Goal: Information Seeking & Learning: Learn about a topic

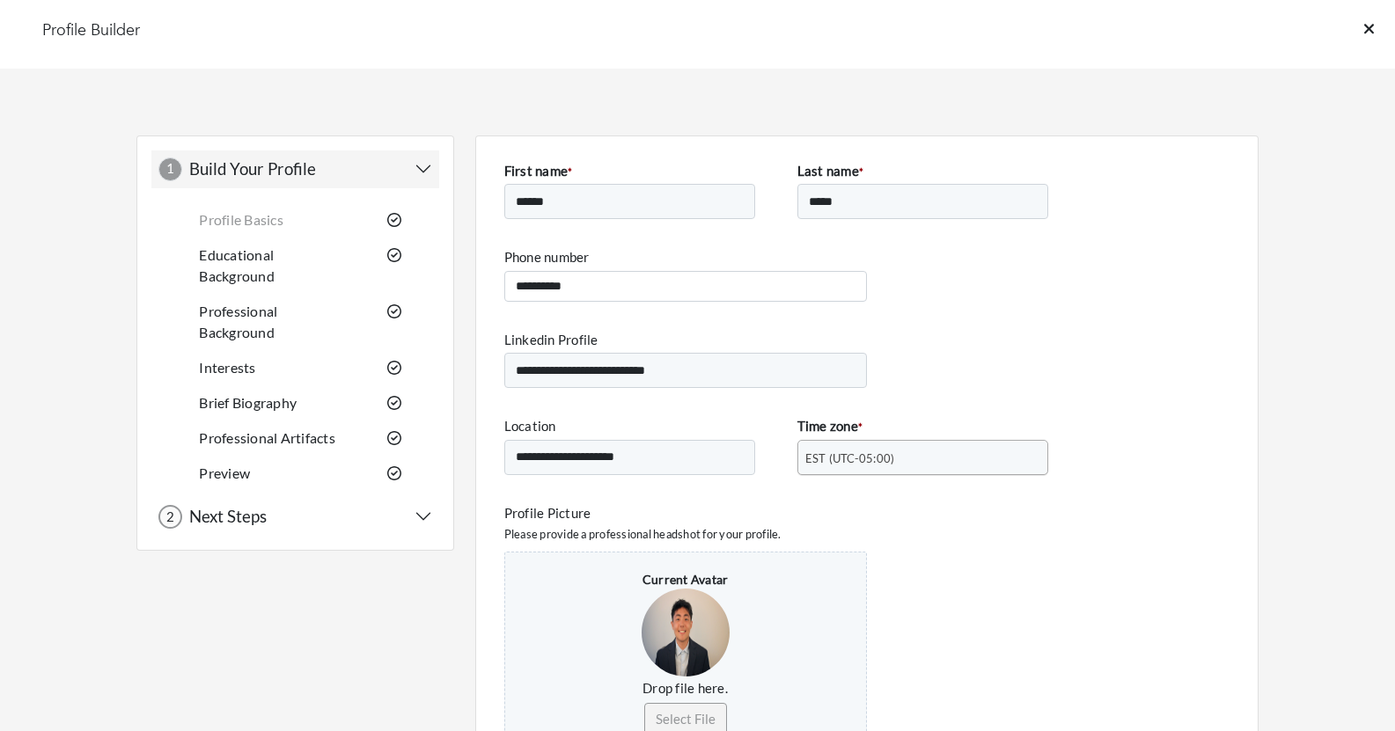
click at [1357, 28] on div "Profile Builder" at bounding box center [697, 34] width 1395 height 69
click at [1369, 33] on icon at bounding box center [1369, 29] width 10 height 16
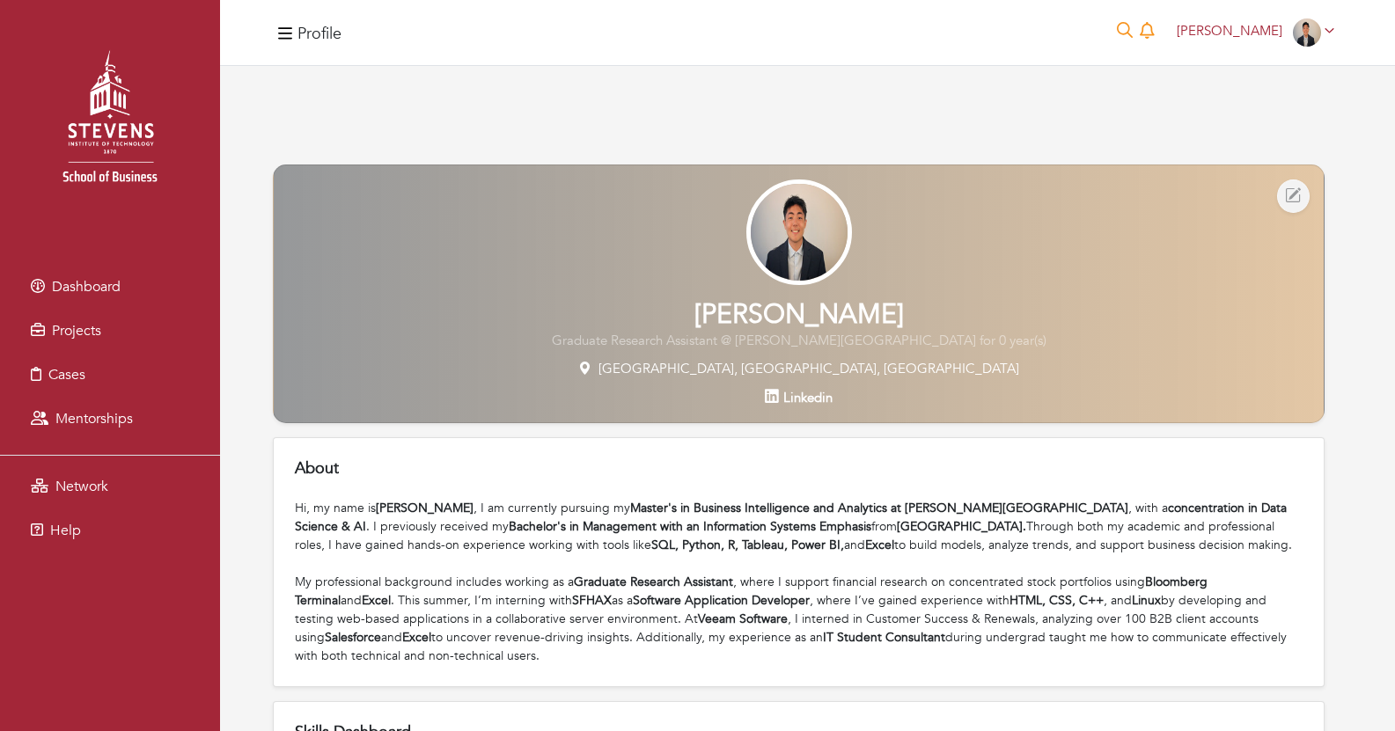
click at [294, 35] on button "button" at bounding box center [285, 32] width 25 height 28
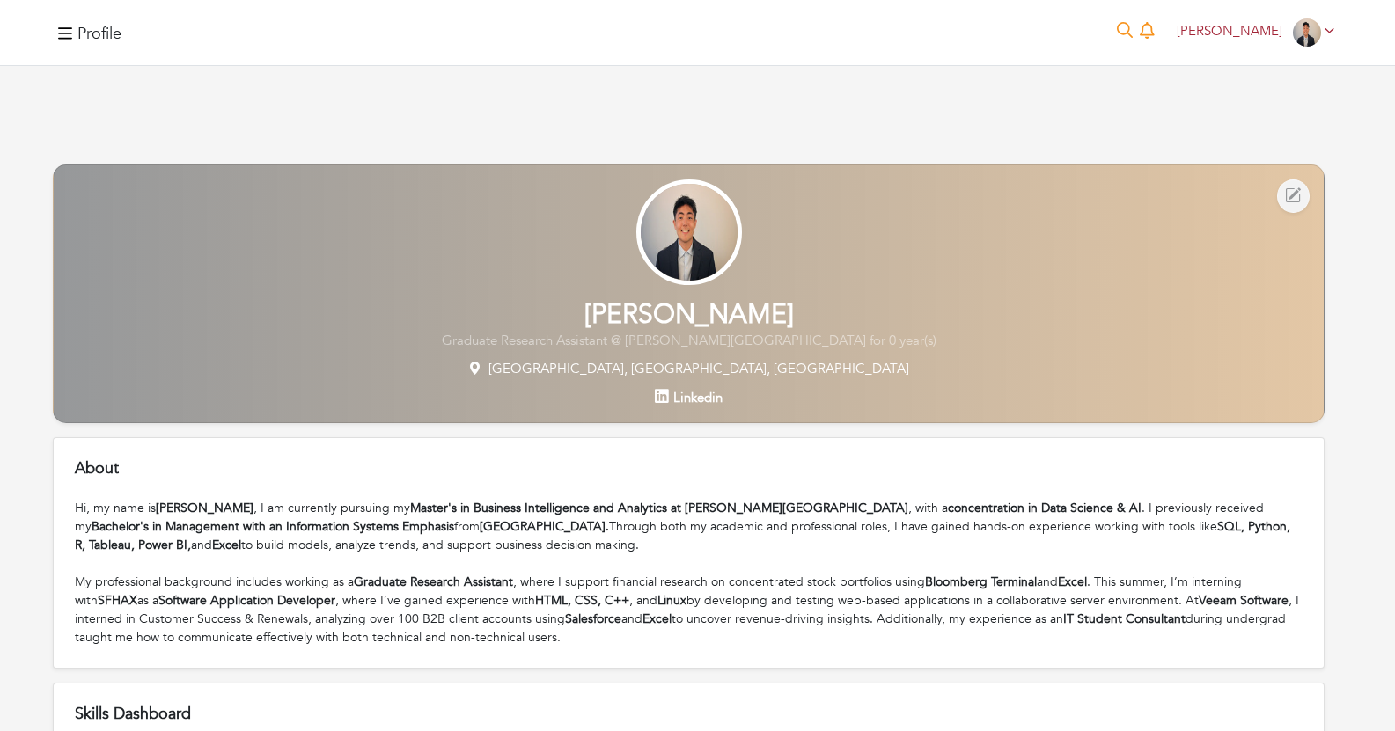
click at [66, 42] on button "button" at bounding box center [65, 32] width 25 height 28
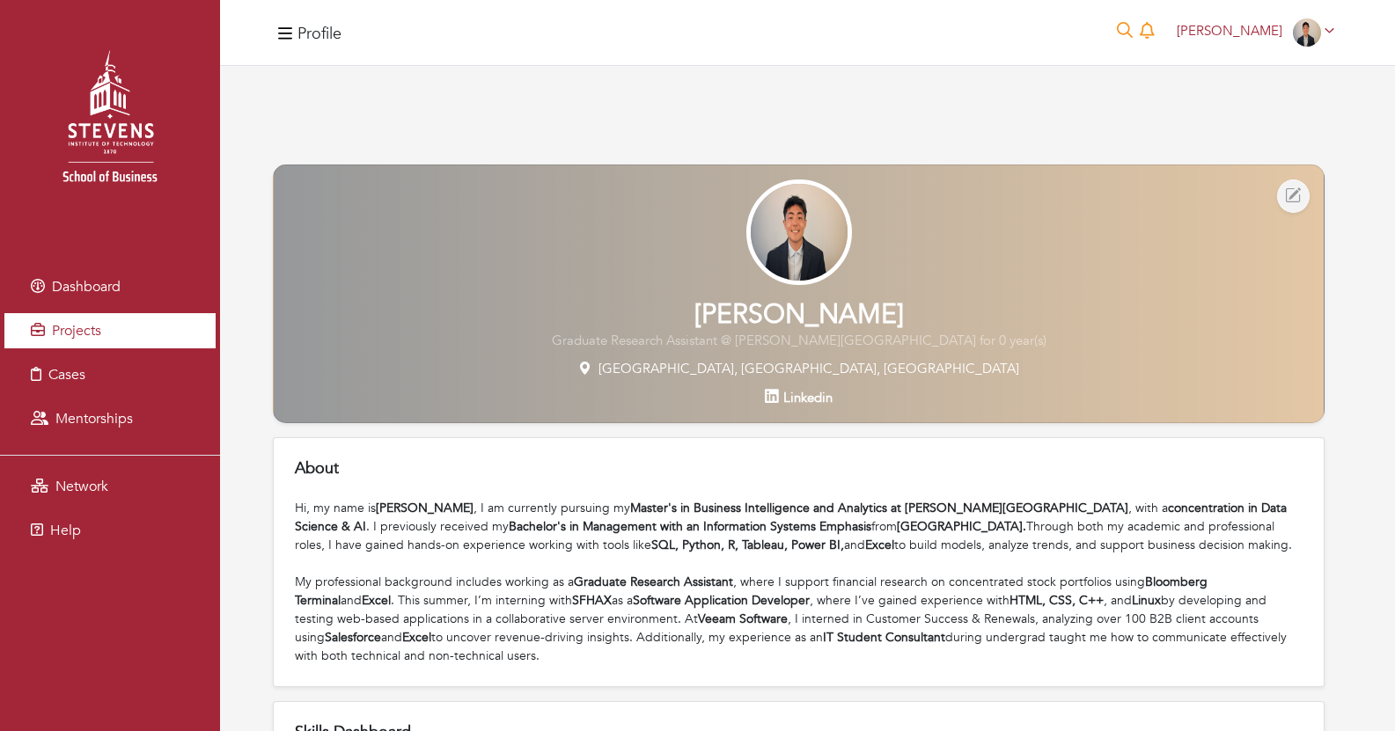
click at [73, 333] on span "Projects" at bounding box center [76, 330] width 49 height 19
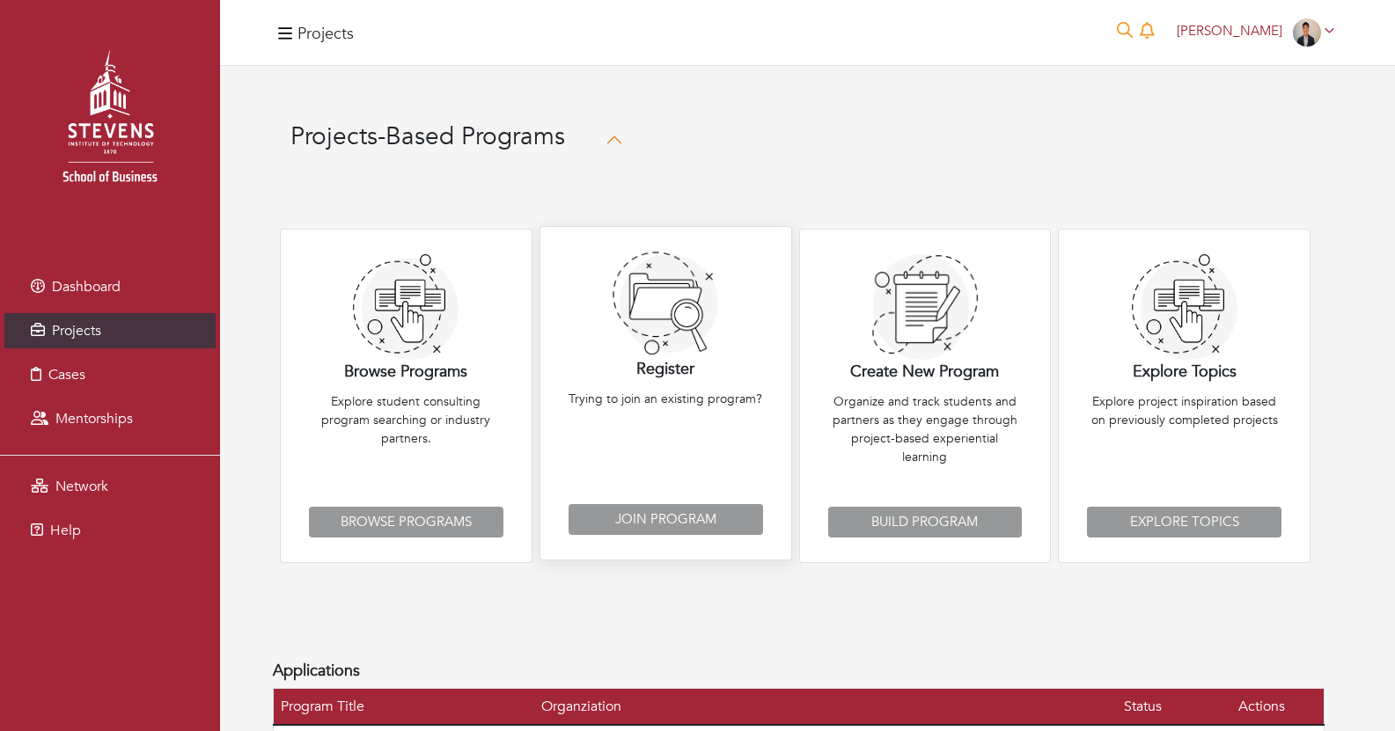
scroll to position [108, 0]
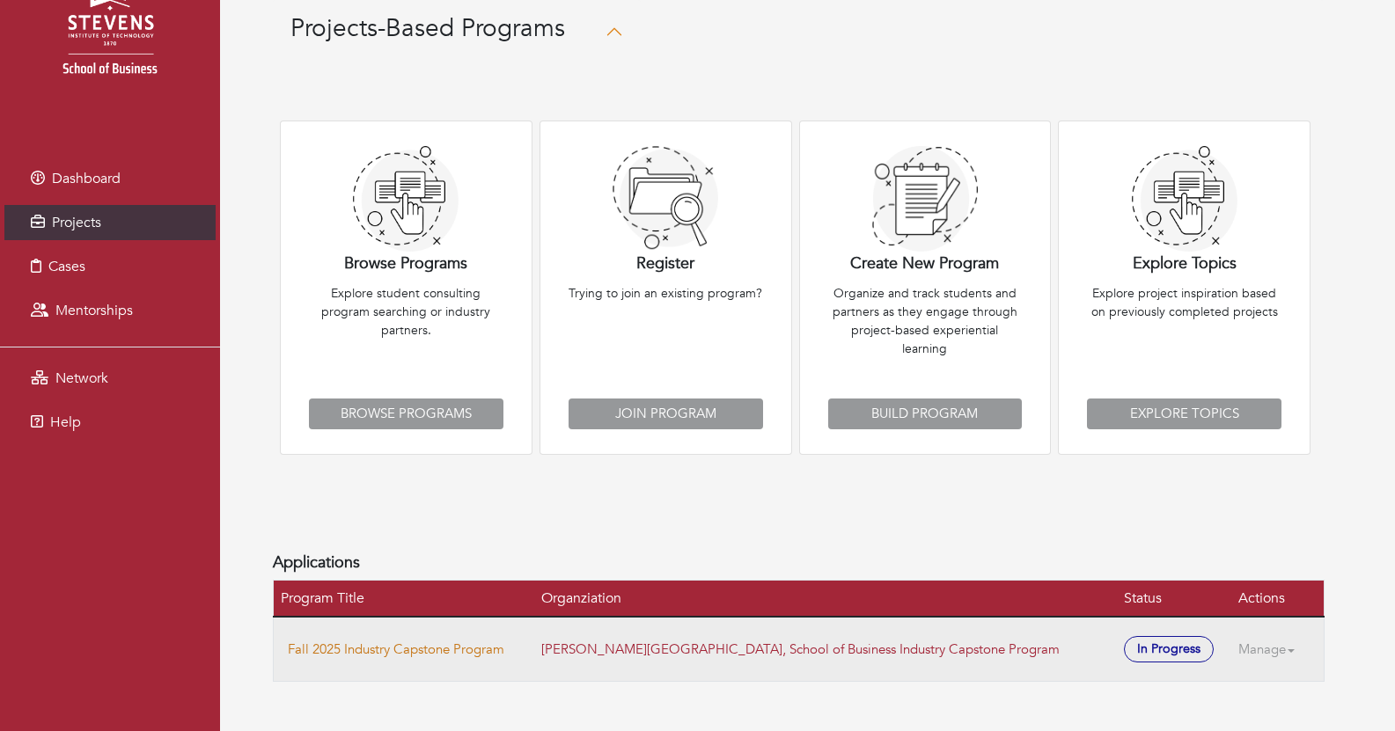
click at [485, 643] on link "Fall 2025 Industry Capstone Program" at bounding box center [396, 650] width 217 height 18
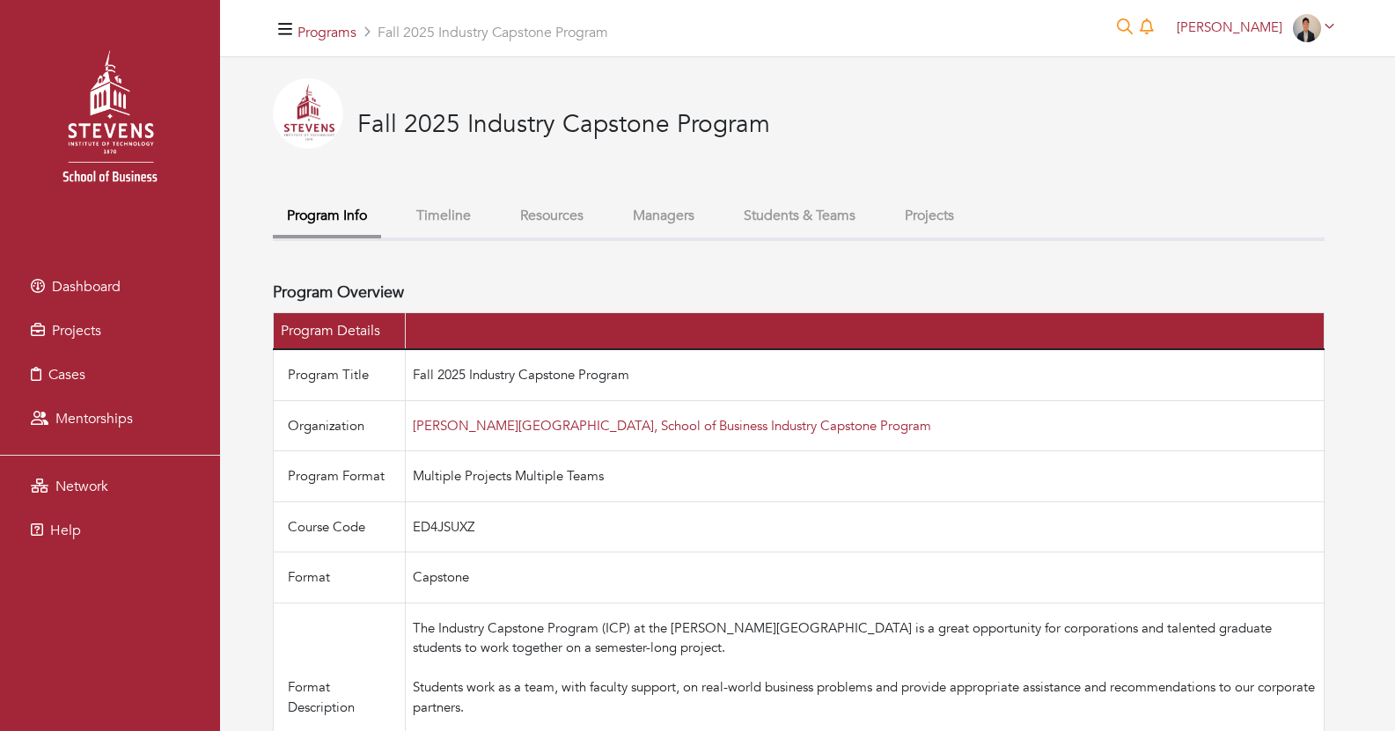
click at [945, 217] on button "Projects" at bounding box center [929, 216] width 77 height 38
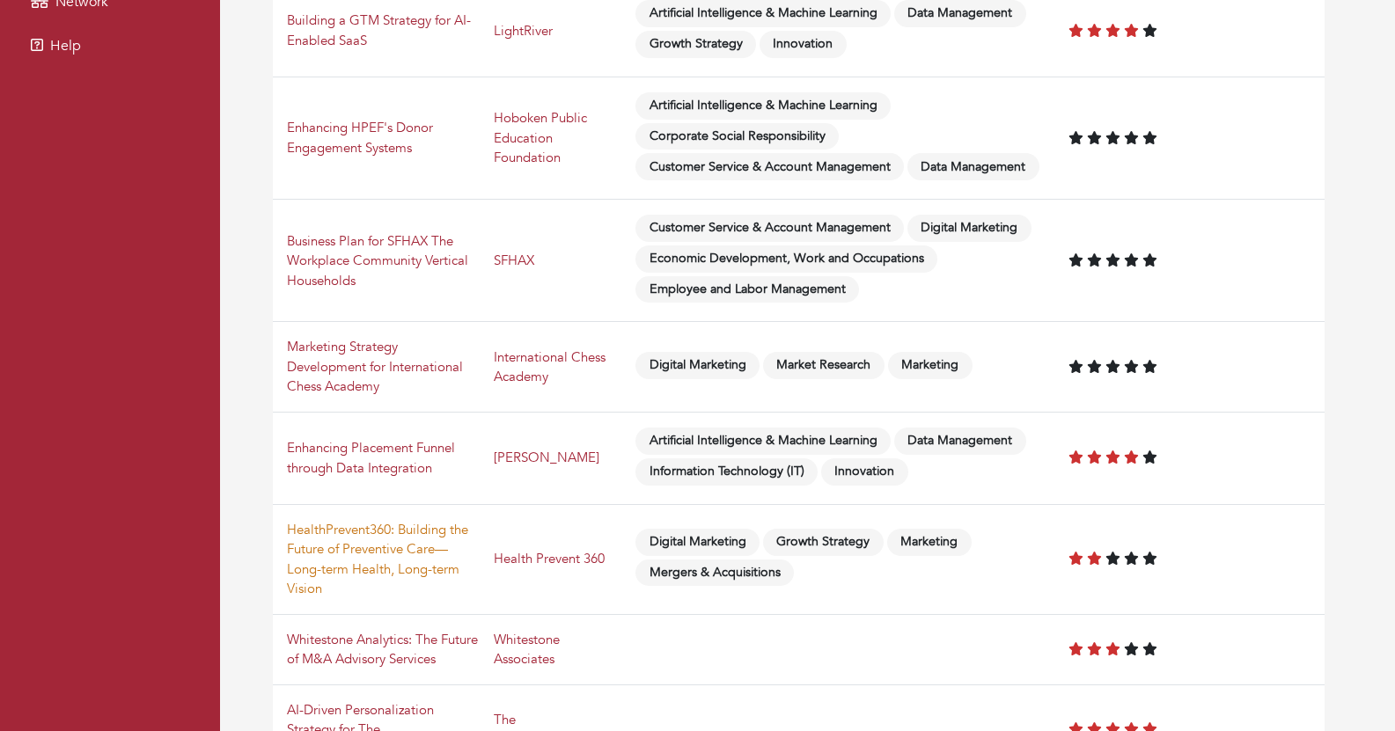
scroll to position [482, 0]
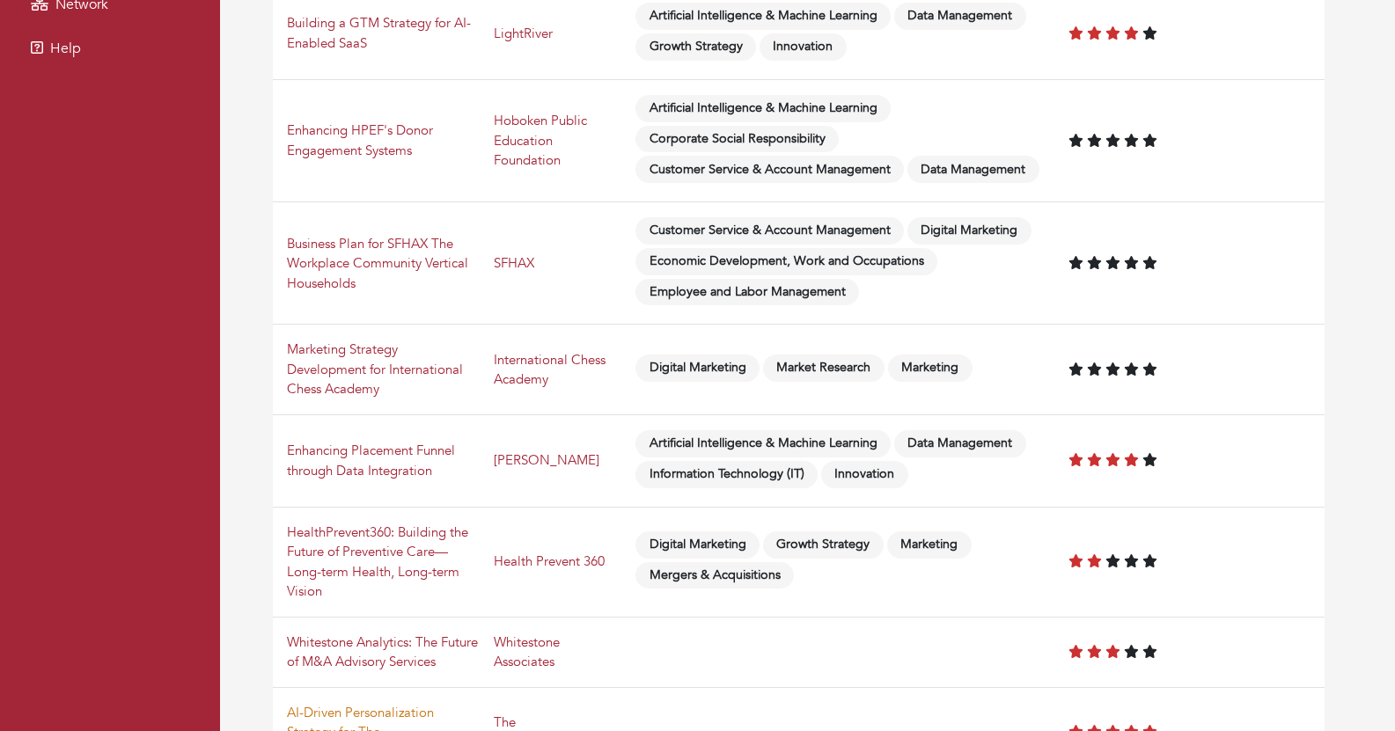
click at [371, 704] on link "AI-Driven Personalization Strategy for The [PERSON_NAME]" at bounding box center [360, 732] width 147 height 57
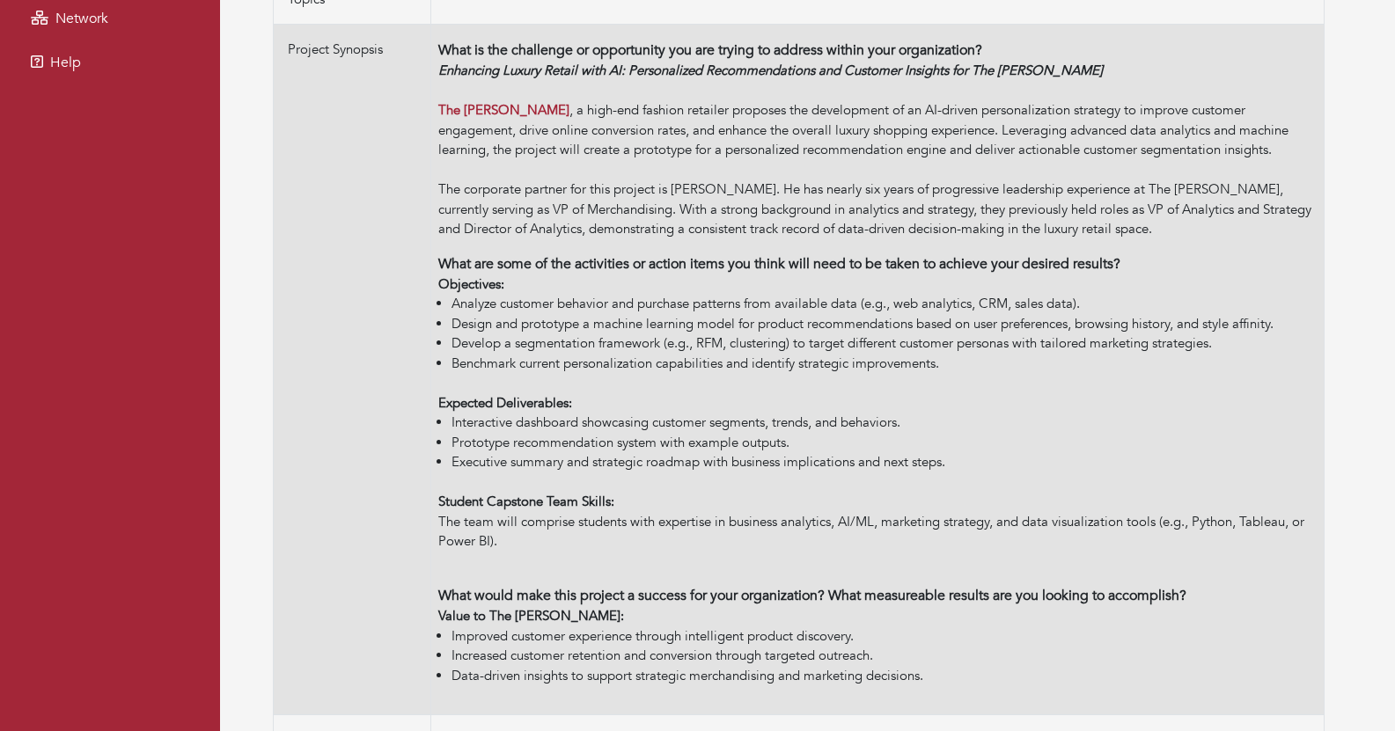
scroll to position [467, 0]
drag, startPoint x: 950, startPoint y: 148, endPoint x: 950, endPoint y: 138, distance: 9.7
click at [950, 140] on div "Enhancing Luxury Retail with AI: Personalized Recommendations and Customer Insi…" at bounding box center [877, 151] width 878 height 179
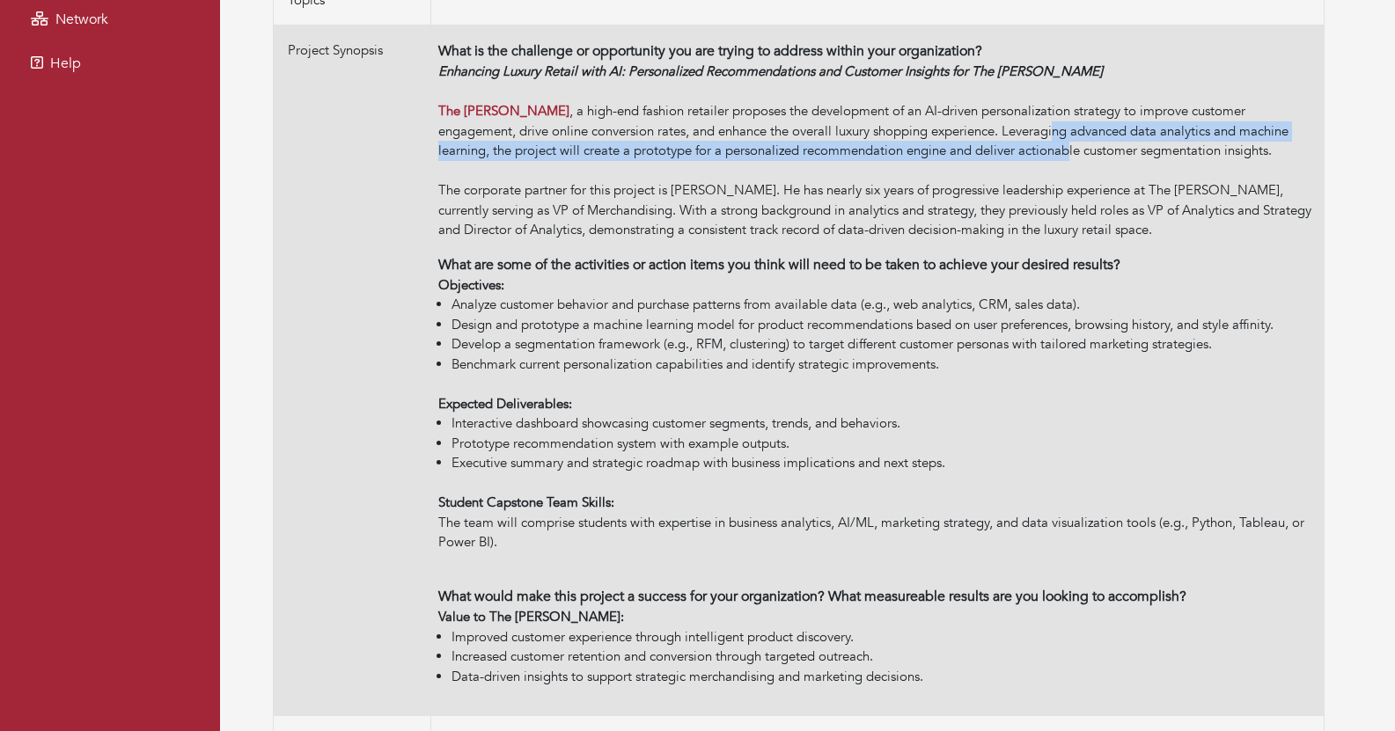
click at [993, 141] on div "Enhancing Luxury Retail with AI: Personalized Recommendations and Customer Insi…" at bounding box center [877, 151] width 878 height 179
